Goal: Information Seeking & Learning: Check status

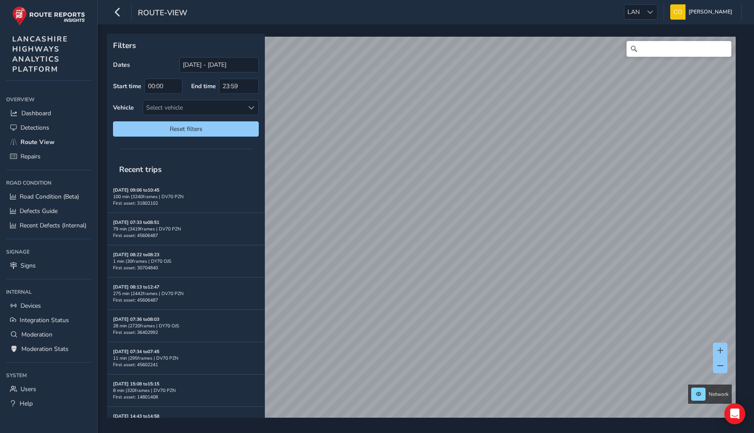
scroll to position [98, 0]
click at [631, 13] on span "LAN" at bounding box center [634, 12] width 18 height 14
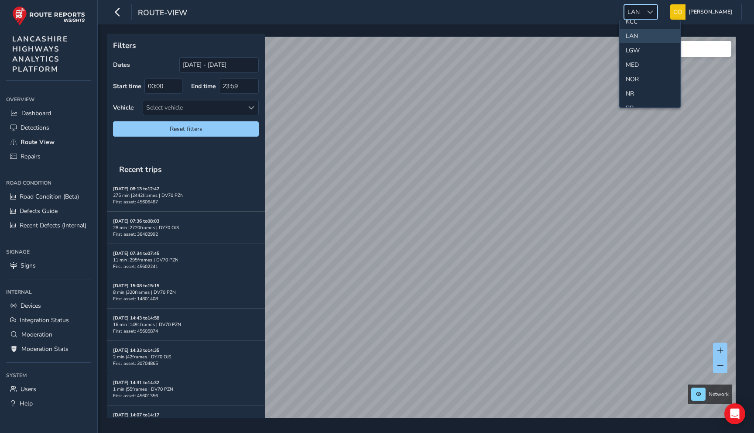
scroll to position [250, 0]
click at [637, 70] on li "NOR" at bounding box center [650, 69] width 61 height 14
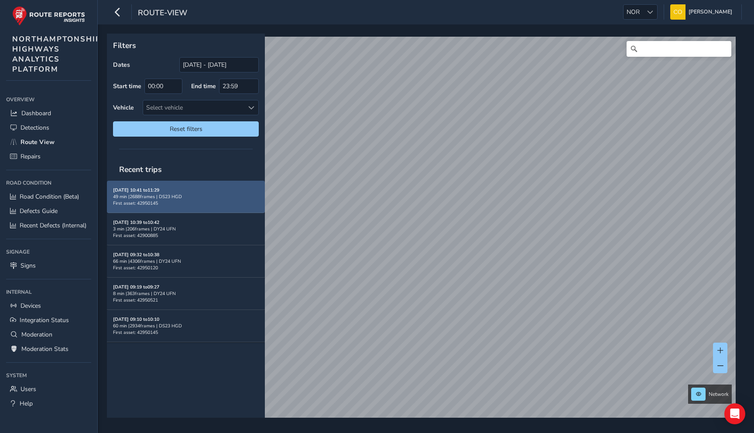
click at [228, 192] on div "[DATE] 10:41 to 11:29 49 min | 2688 frames | DS23 HGD First asset: 42950145" at bounding box center [186, 197] width 146 height 20
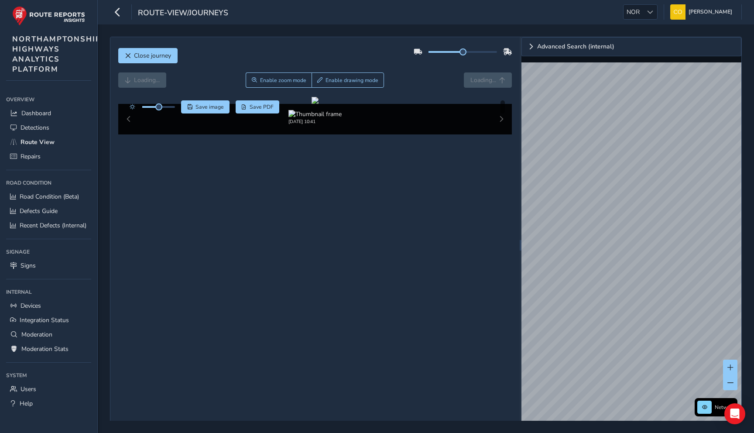
click at [314, 58] on div "Close journey" at bounding box center [315, 59] width 394 height 28
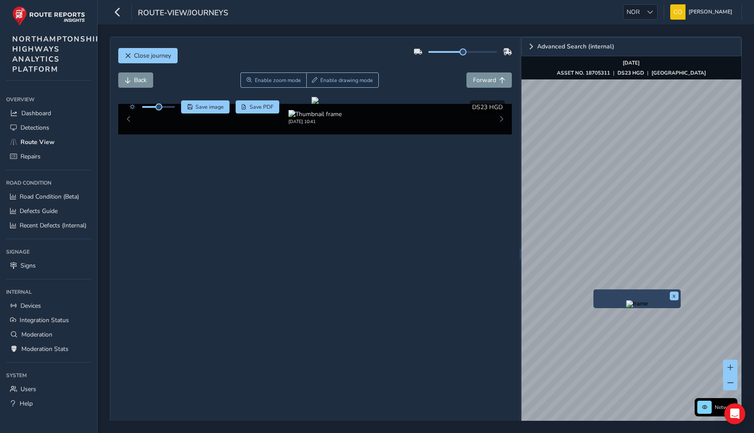
click at [627, 307] on img "Preview frame" at bounding box center [638, 303] width 22 height 7
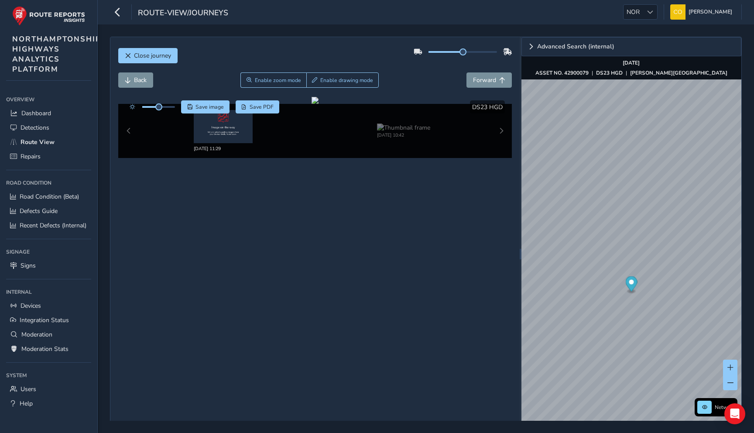
click at [148, 63] on div "Close journey" at bounding box center [315, 59] width 394 height 28
click at [148, 62] on button "Close journey" at bounding box center [147, 55] width 59 height 15
